Goal: Task Accomplishment & Management: Manage account settings

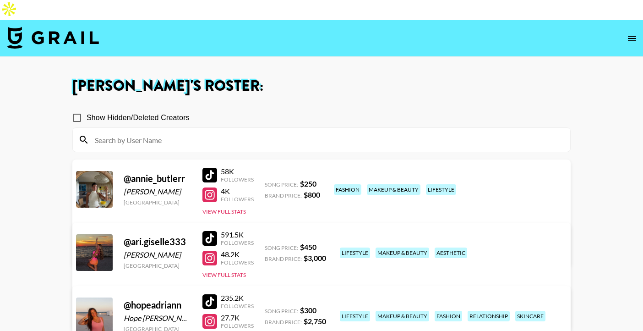
scroll to position [86, 0]
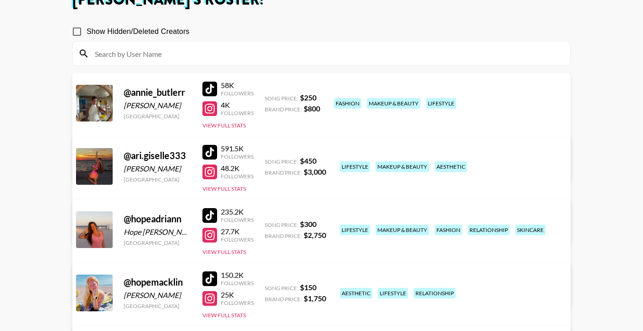
click at [213, 208] on div at bounding box center [209, 215] width 15 height 15
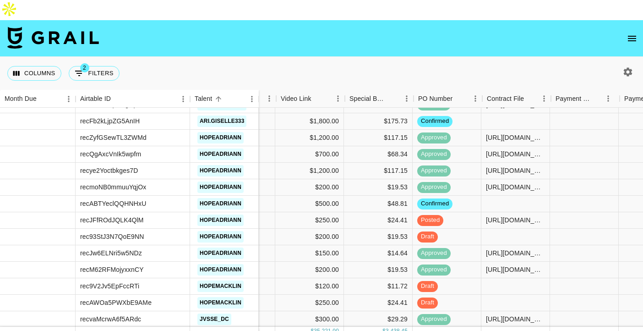
scroll to position [921, 648]
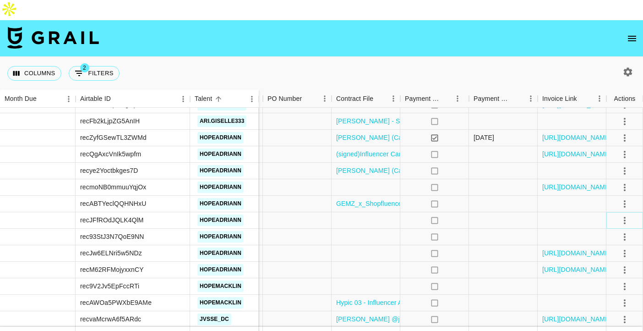
click at [624, 215] on icon "select merge strategy" at bounding box center [624, 220] width 11 height 11
click at [603, 284] on div "Approve" at bounding box center [605, 285] width 28 height 11
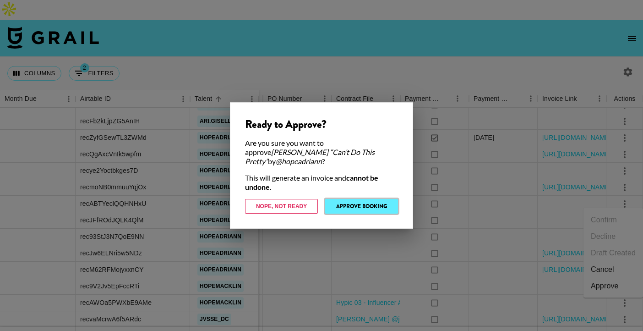
click at [360, 201] on button "Approve Booking" at bounding box center [361, 206] width 73 height 15
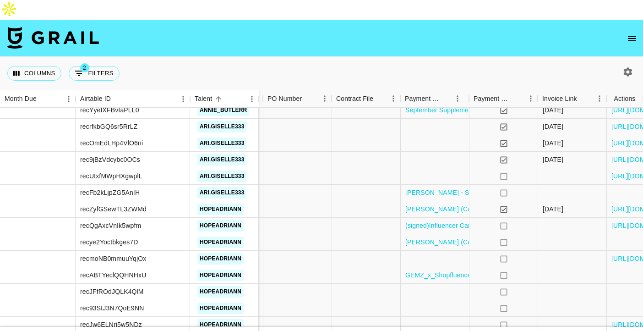
scroll to position [850, 648]
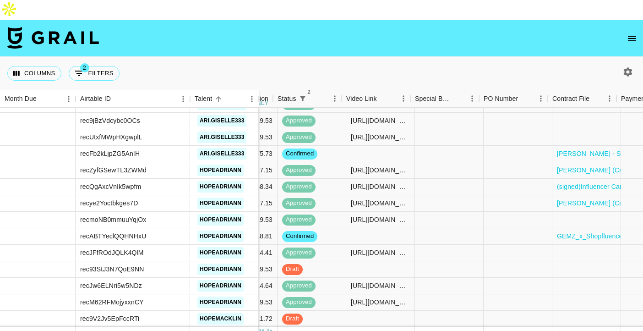
scroll to position [889, 648]
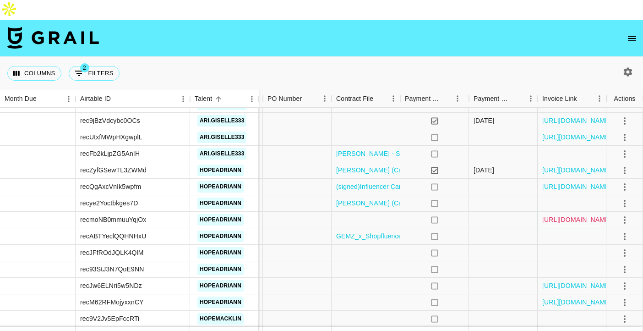
click at [581, 215] on link "[URL][DOMAIN_NAME]" at bounding box center [576, 219] width 69 height 9
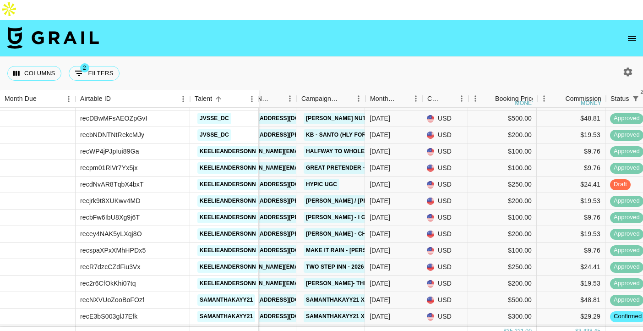
scroll to position [1138, 97]
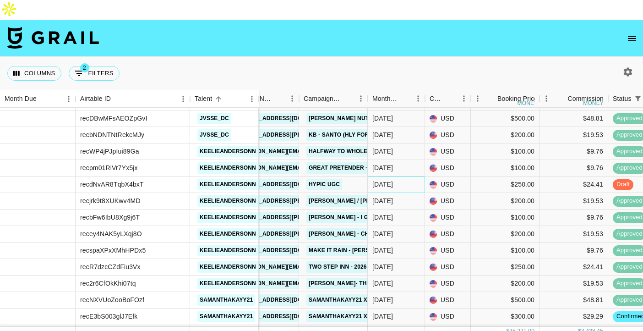
click at [396, 176] on div "[DATE]" at bounding box center [396, 184] width 57 height 16
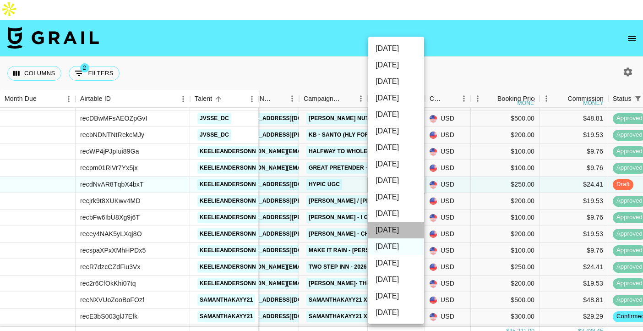
click at [400, 229] on li "[DATE]" at bounding box center [396, 230] width 56 height 16
type input "[DATE]"
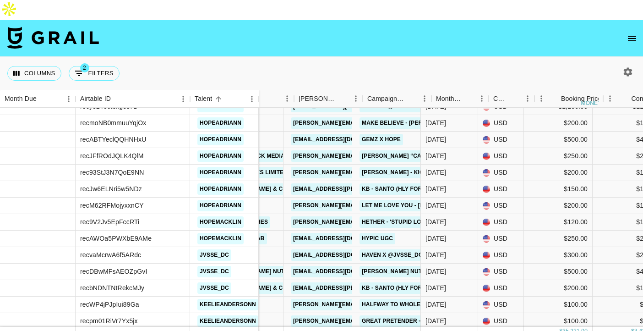
scroll to position [985, 0]
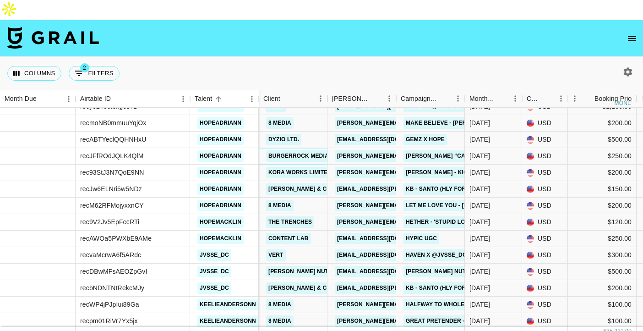
click at [291, 150] on link "Burgerrock Media" at bounding box center [298, 155] width 65 height 11
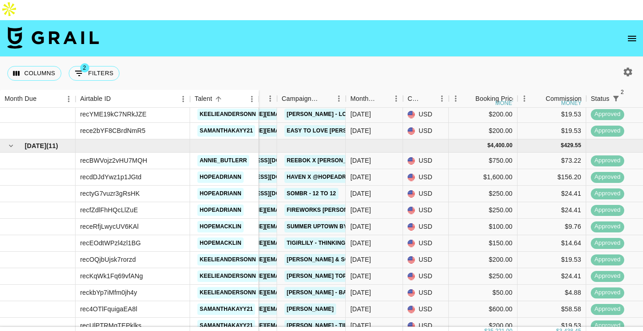
scroll to position [162, 119]
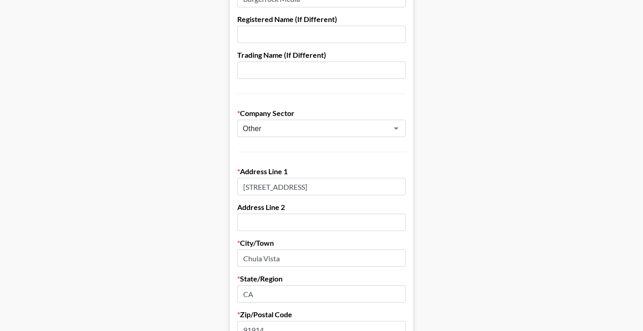
scroll to position [124, 0]
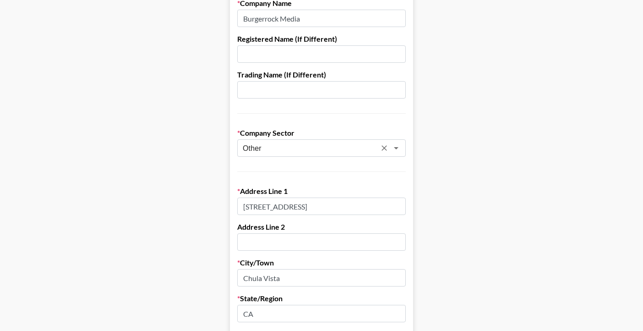
click at [327, 143] on input "Other" at bounding box center [309, 148] width 133 height 11
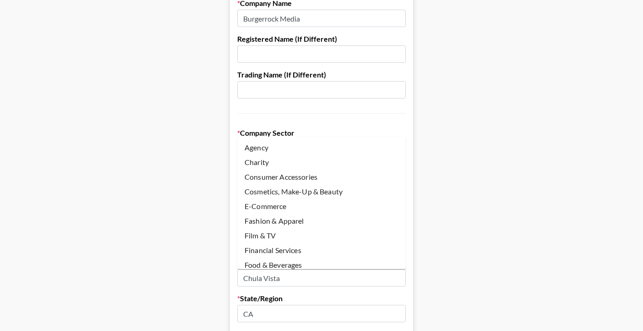
scroll to position [76, 0]
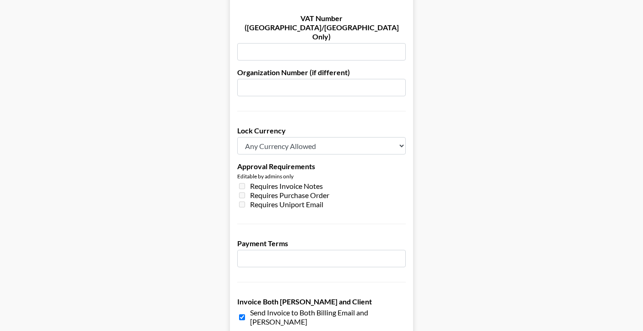
scroll to position [676, 0]
